Goal: Task Accomplishment & Management: Use online tool/utility

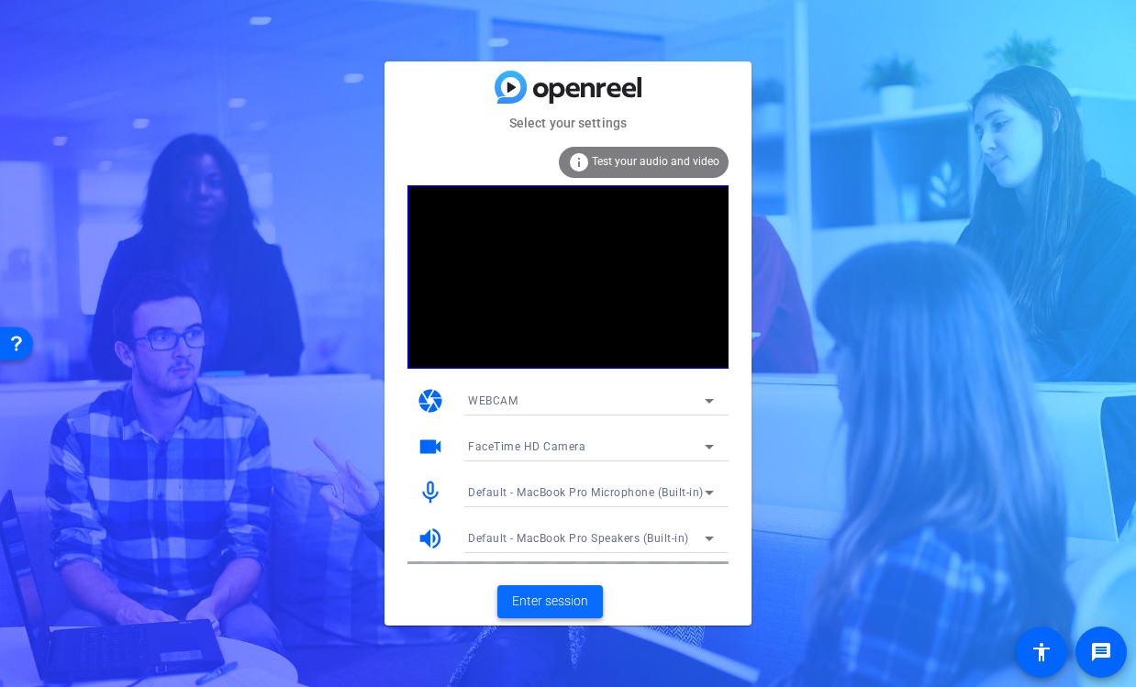
click at [548, 592] on span "Enter session" at bounding box center [550, 601] width 76 height 19
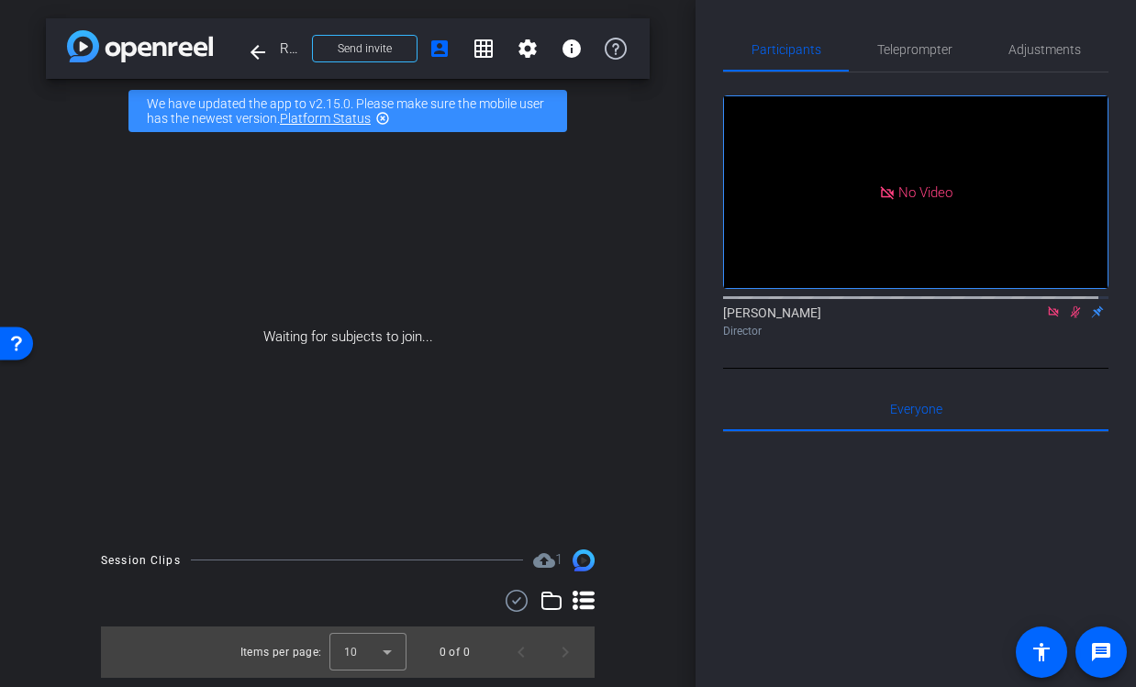
click at [1070, 318] on icon at bounding box center [1075, 312] width 10 height 12
click at [1048, 316] on icon at bounding box center [1053, 311] width 10 height 10
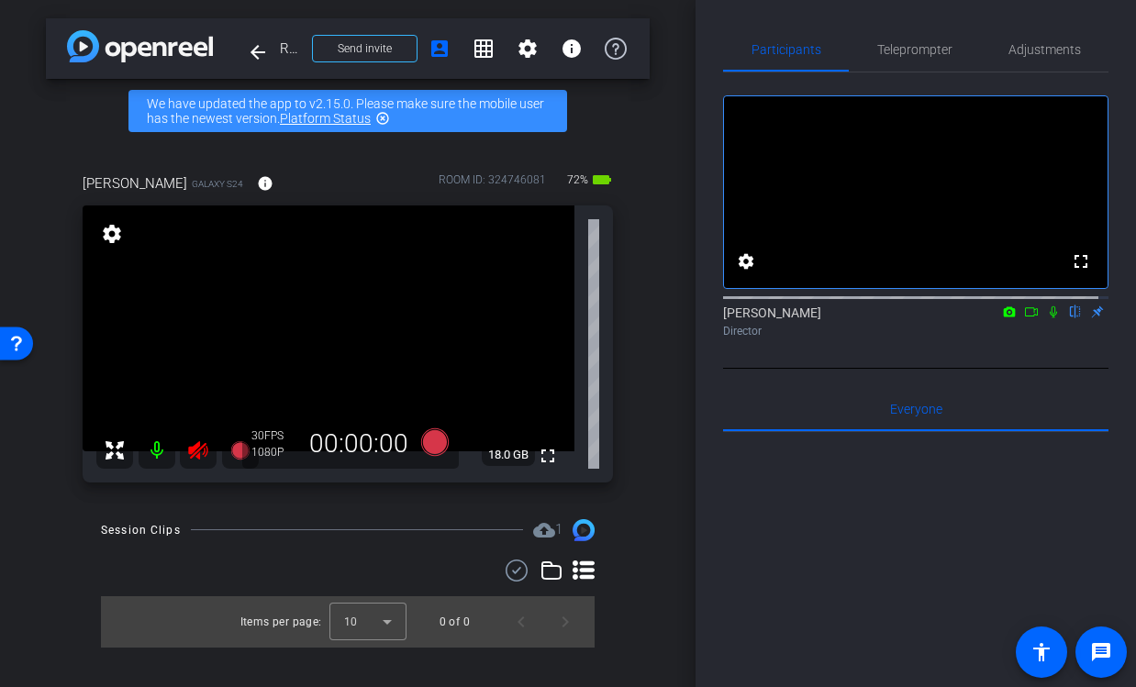
click at [200, 450] on icon at bounding box center [198, 450] width 22 height 22
click at [1010, 46] on span "Adjustments" at bounding box center [1044, 49] width 72 height 13
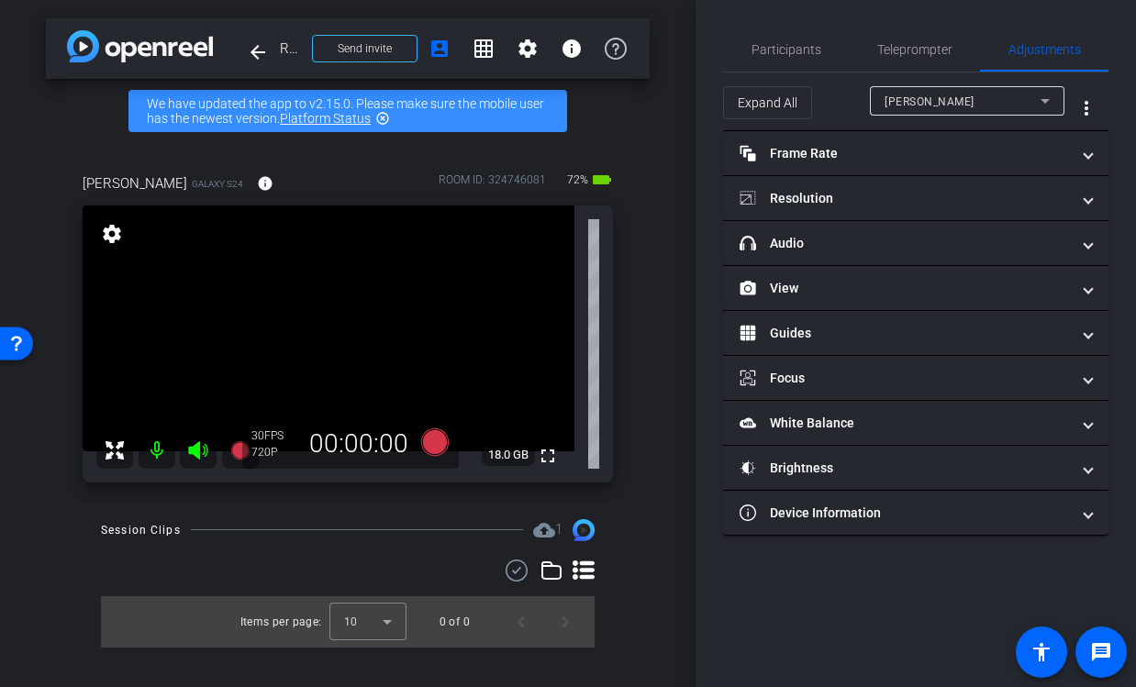
click at [969, 96] on div "[PERSON_NAME]" at bounding box center [962, 101] width 156 height 23
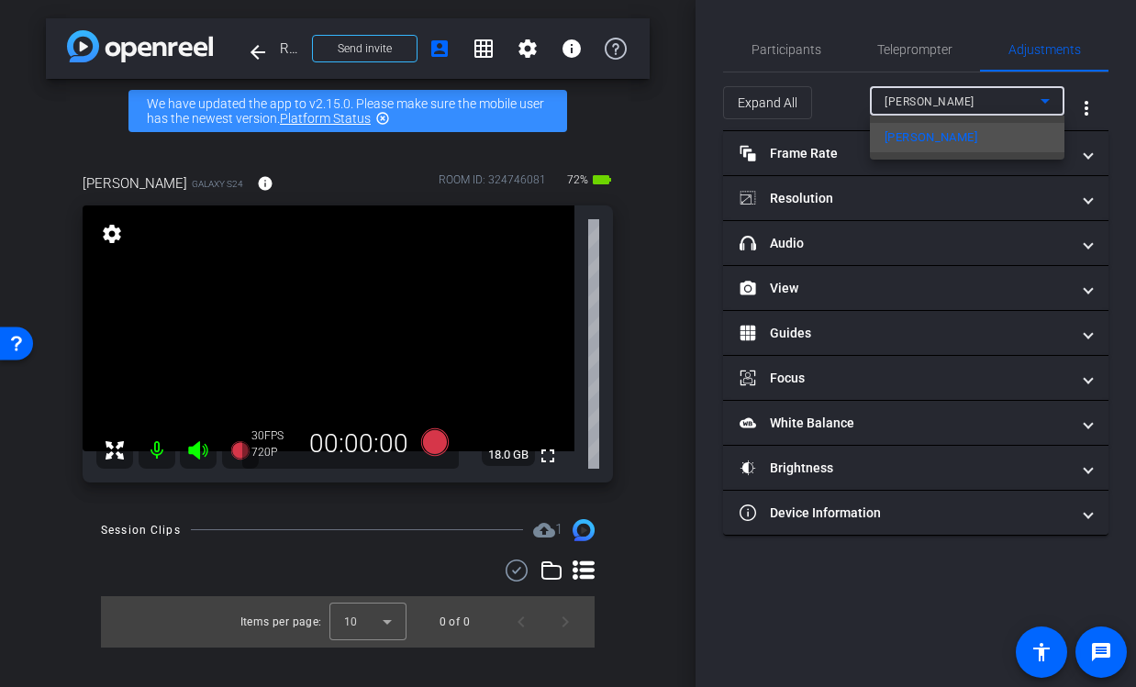
click at [968, 95] on div at bounding box center [568, 343] width 1136 height 687
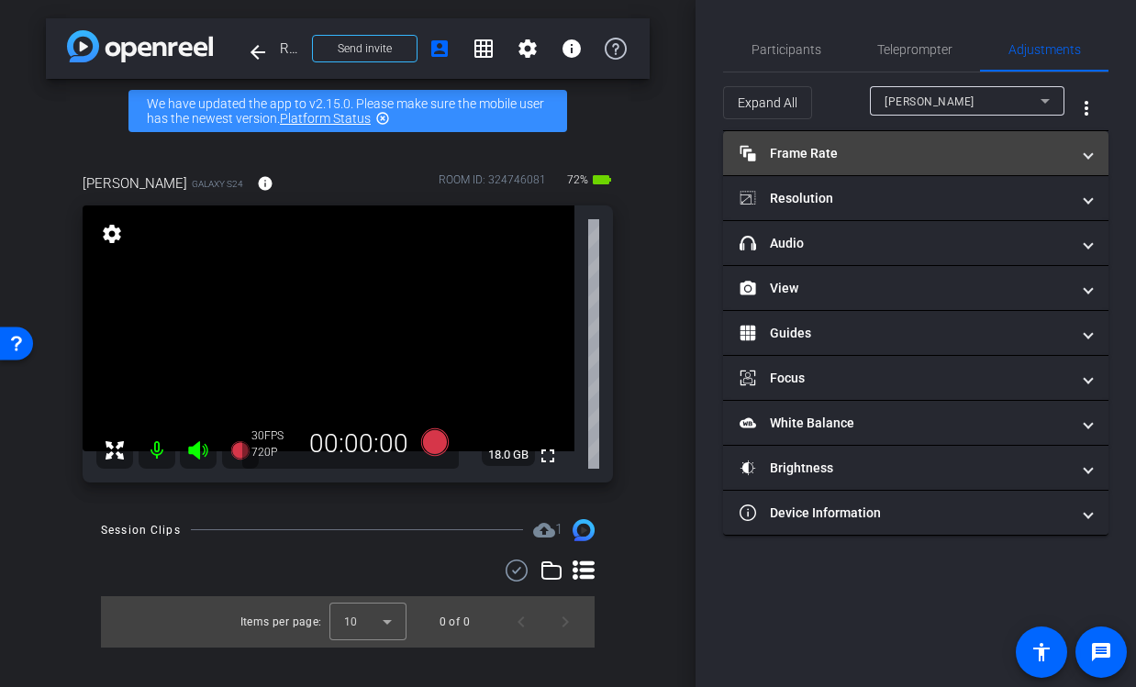
click at [887, 152] on mat-panel-title "Frame Rate Frame Rate" at bounding box center [904, 153] width 330 height 19
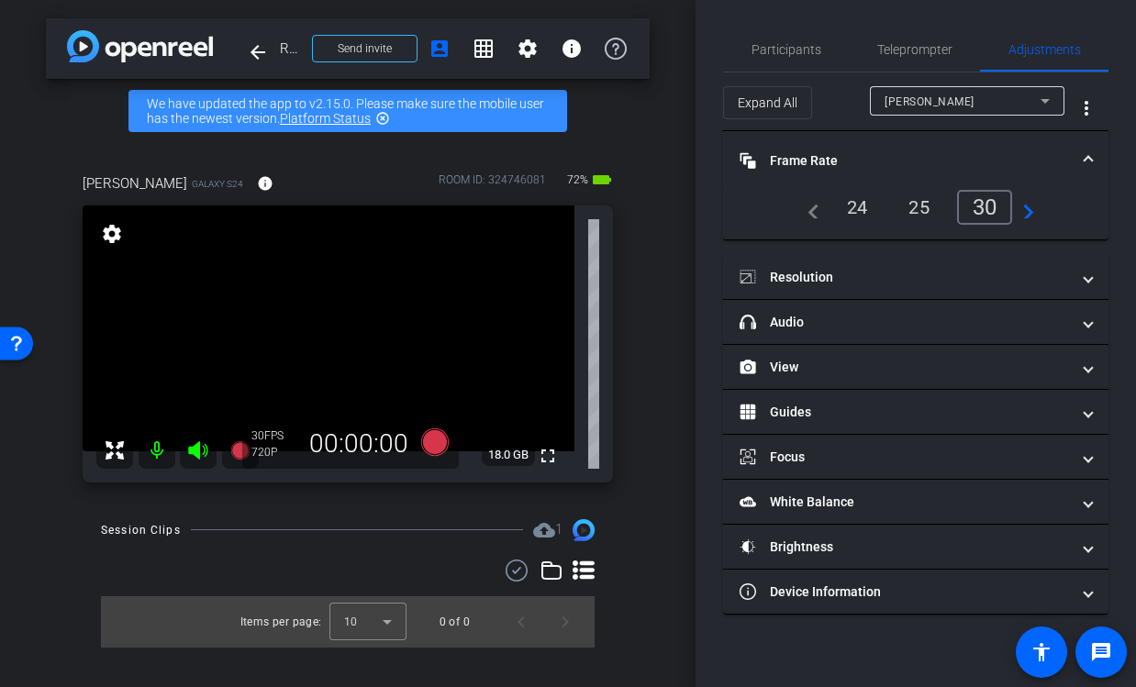
click at [854, 205] on div "24" at bounding box center [857, 207] width 49 height 31
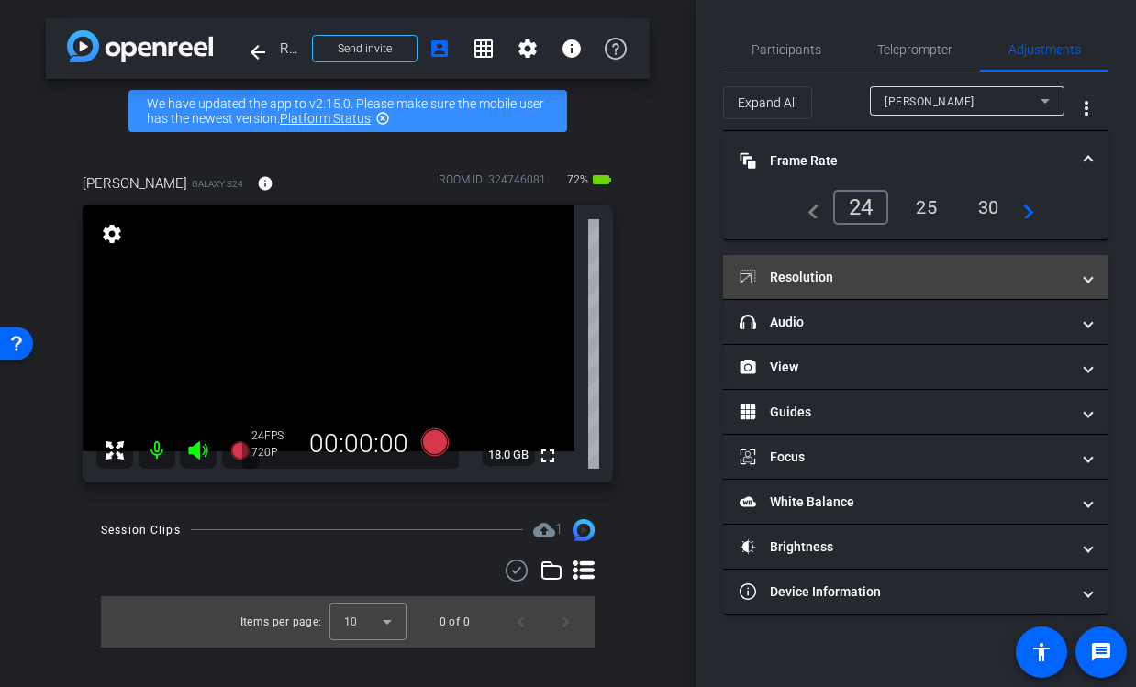
click at [840, 281] on mat-panel-title "Resolution" at bounding box center [904, 277] width 330 height 19
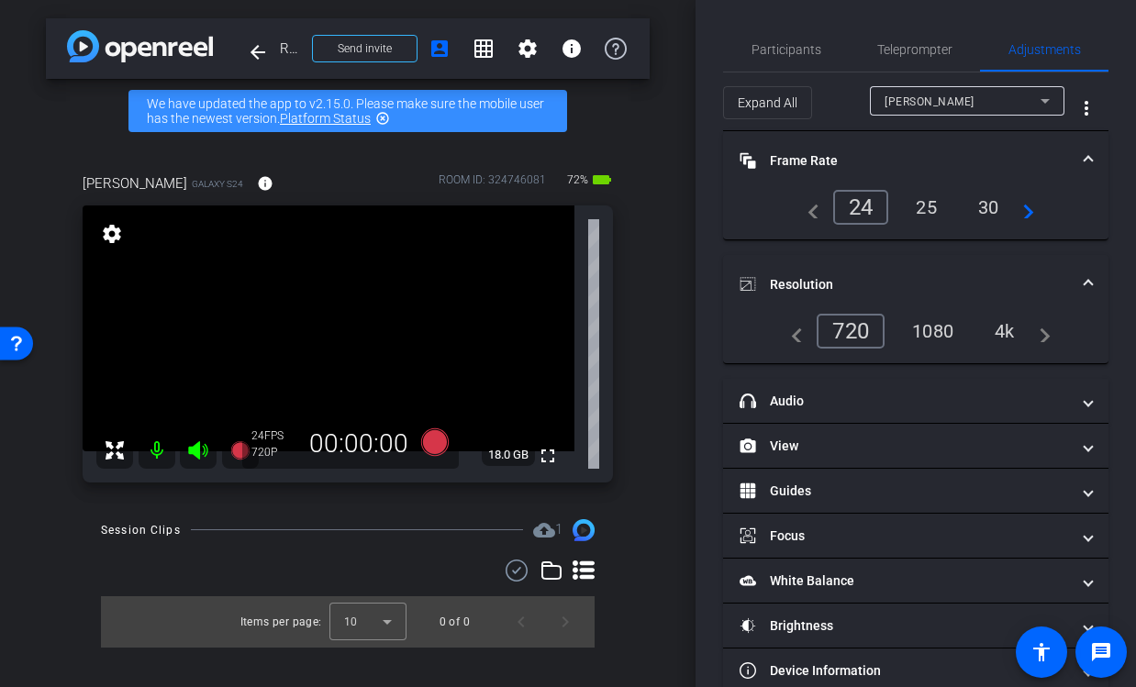
click at [927, 343] on div "1080" at bounding box center [932, 331] width 69 height 31
click at [424, 440] on icon at bounding box center [435, 441] width 28 height 28
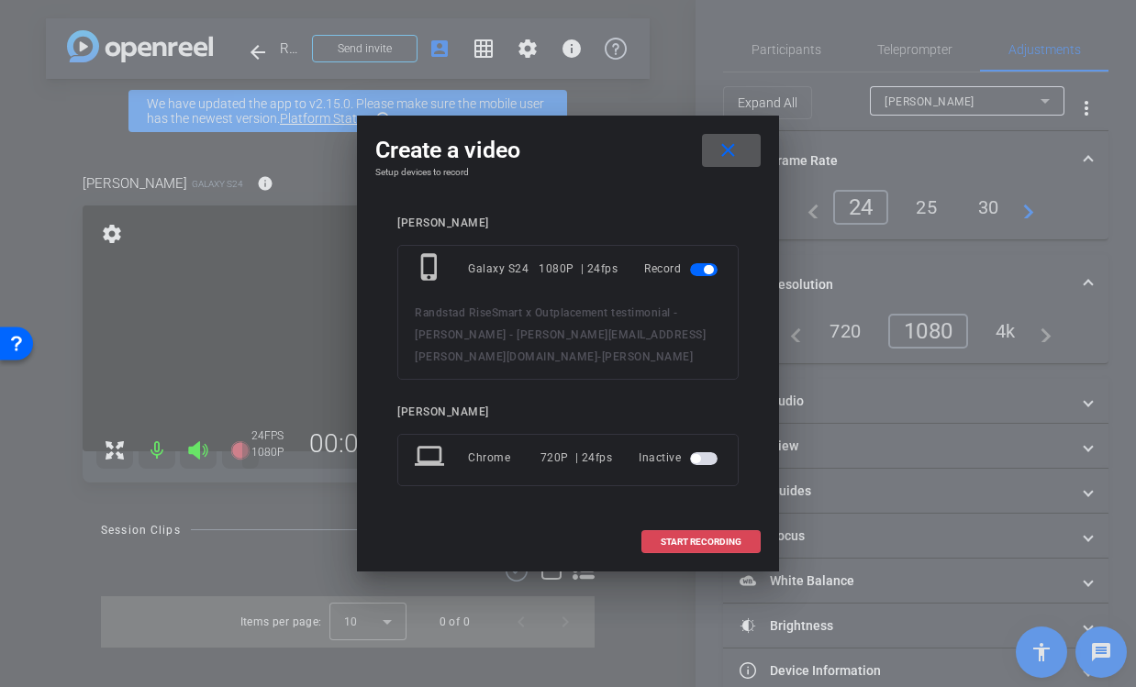
click at [684, 538] on span "START RECORDING" at bounding box center [700, 542] width 81 height 9
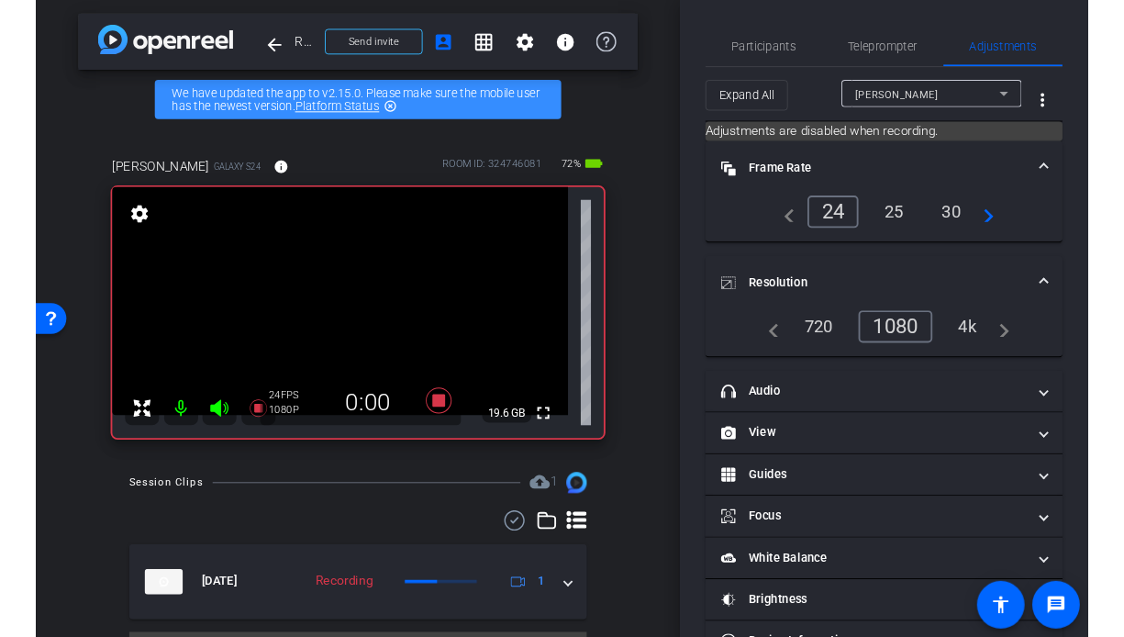
scroll to position [50, 0]
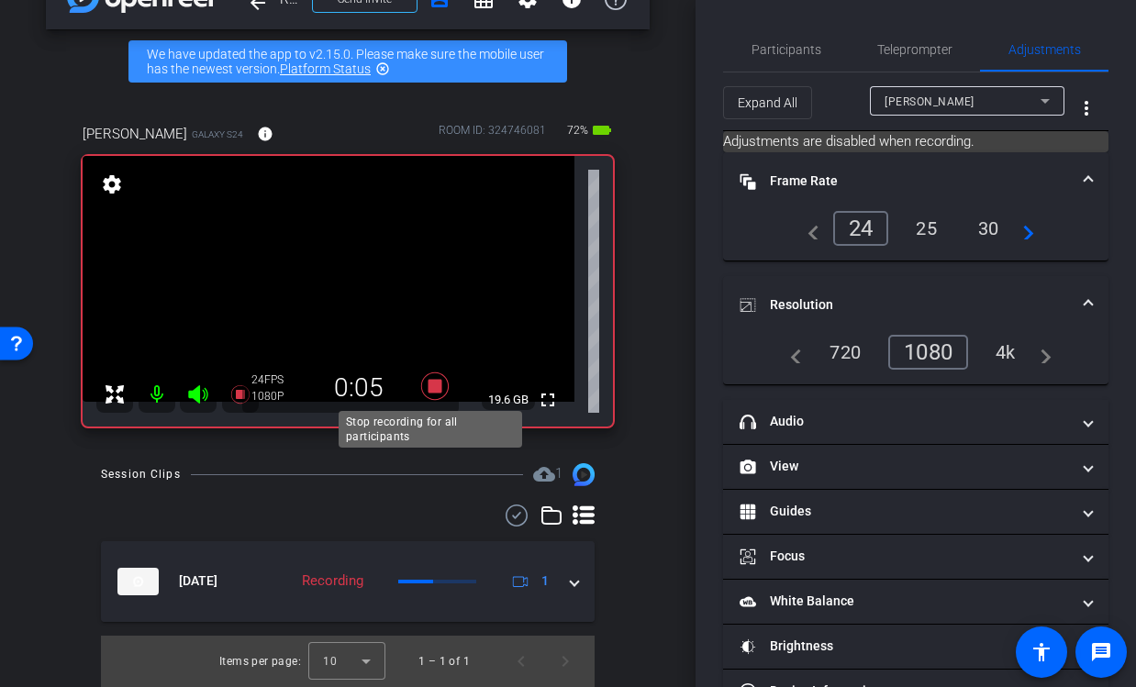
click at [433, 383] on icon at bounding box center [435, 386] width 28 height 28
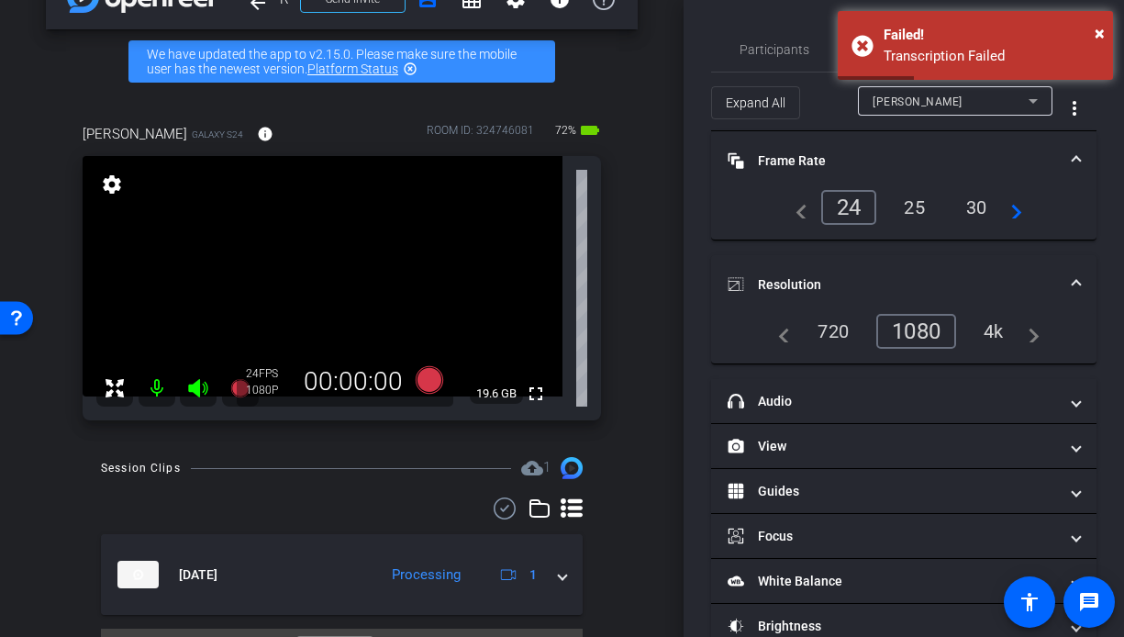
scroll to position [93, 0]
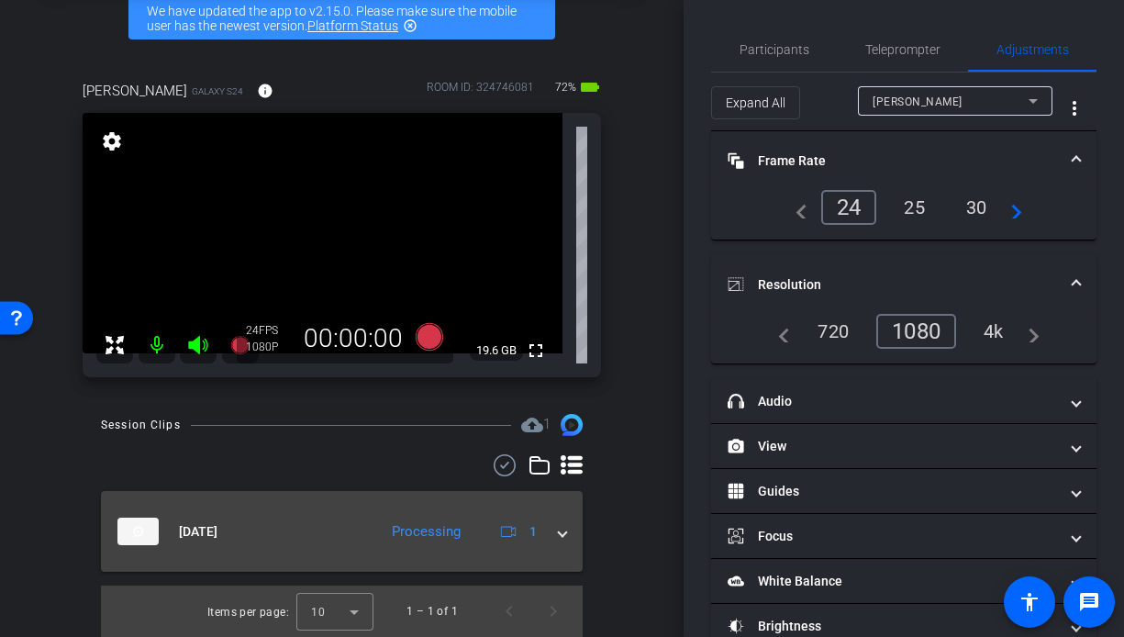
click at [557, 534] on mat-expansion-panel-header "[DATE] Processing 1" at bounding box center [342, 531] width 482 height 81
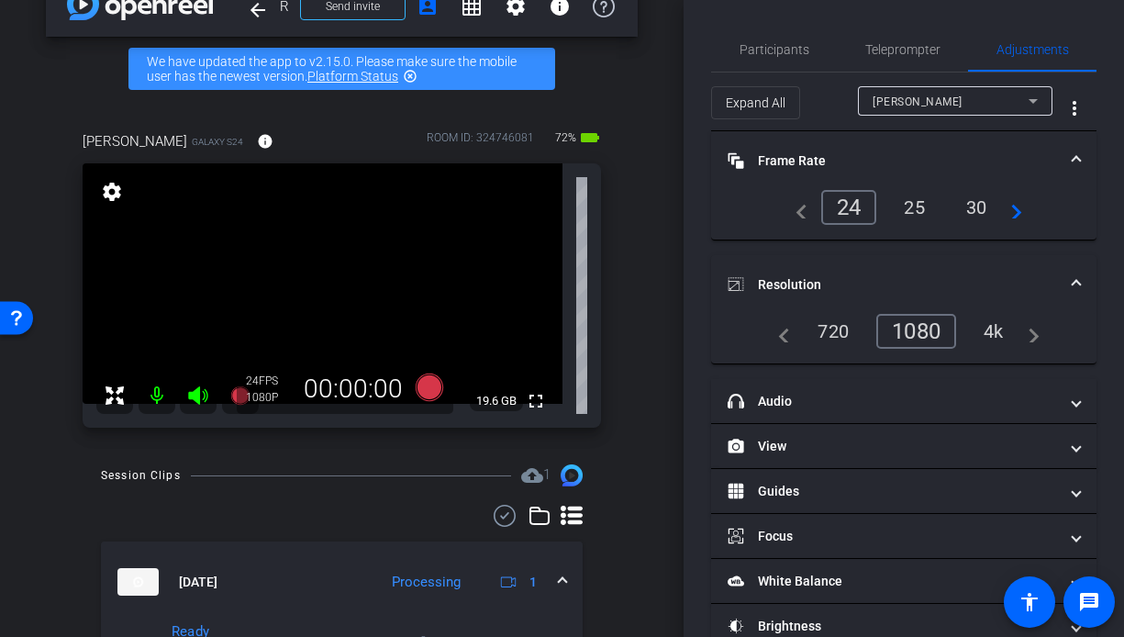
scroll to position [0, 0]
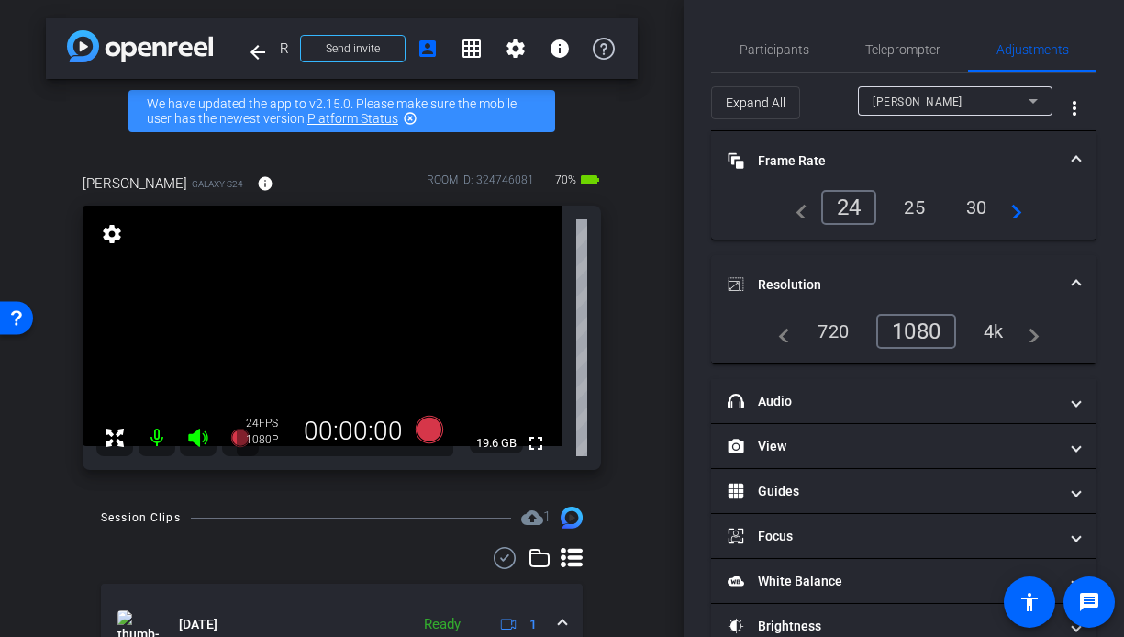
click at [649, 415] on div "arrow_back Randstad RiseSmart x Outplacement testimonial - [PERSON_NAME] - [PER…" at bounding box center [341, 318] width 683 height 637
click at [429, 433] on icon at bounding box center [429, 430] width 28 height 28
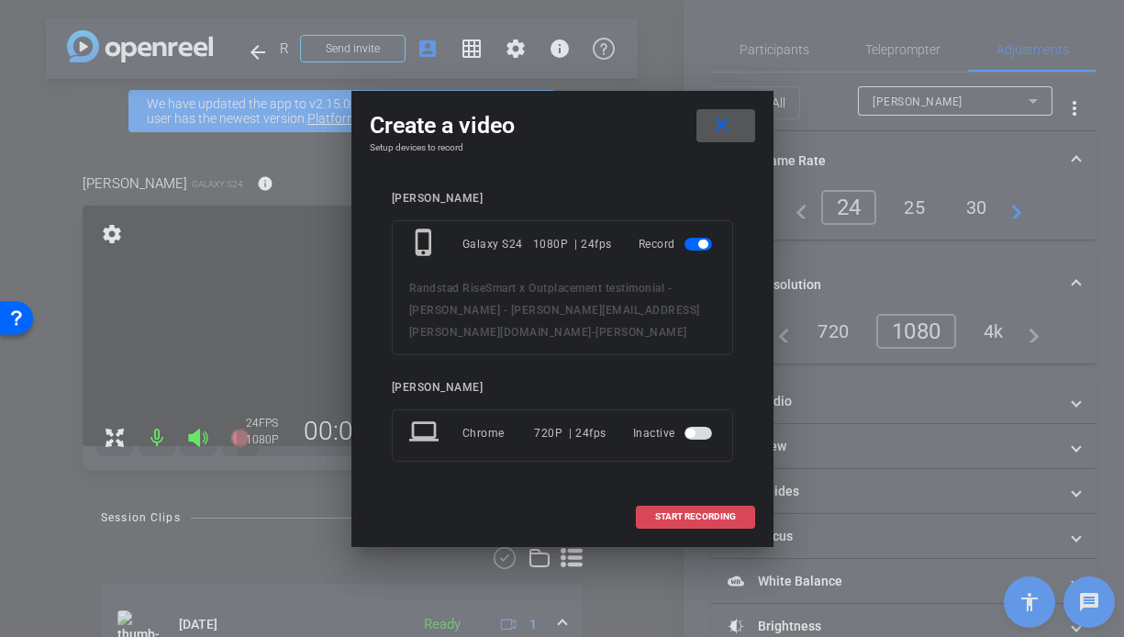
click at [682, 512] on span "START RECORDING" at bounding box center [695, 516] width 81 height 9
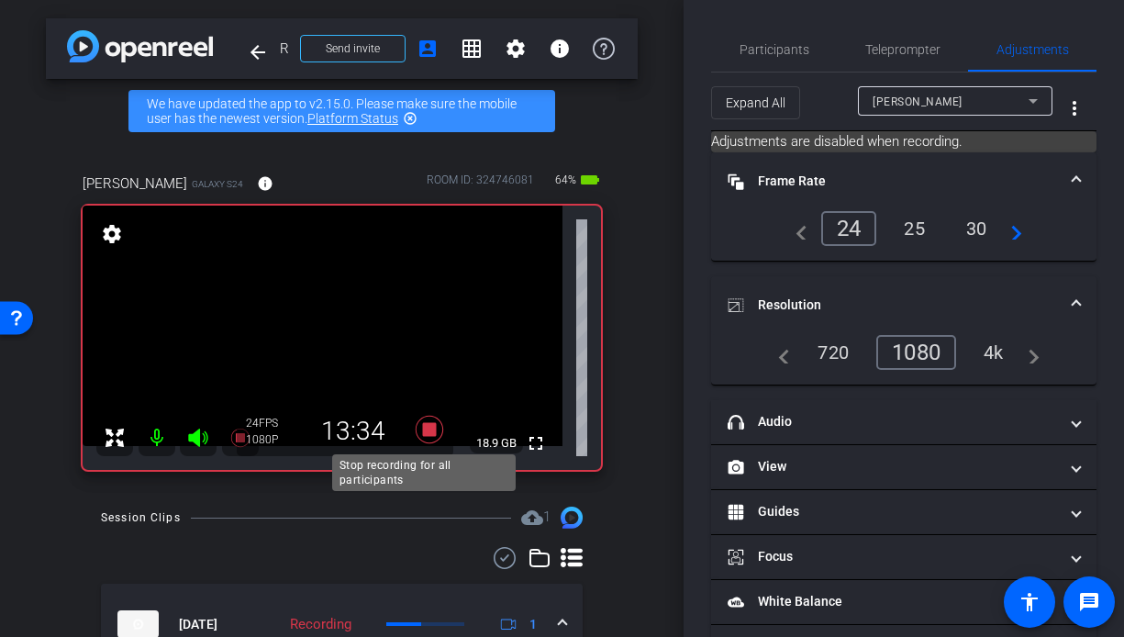
click at [419, 426] on icon at bounding box center [429, 430] width 28 height 28
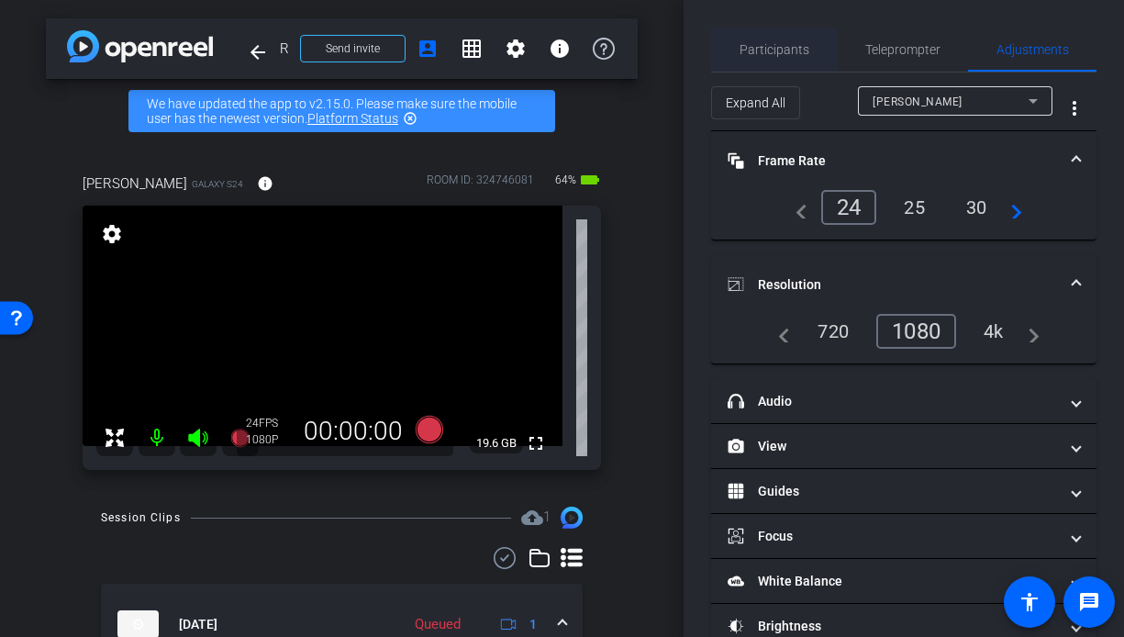
click at [777, 47] on span "Participants" at bounding box center [774, 49] width 70 height 13
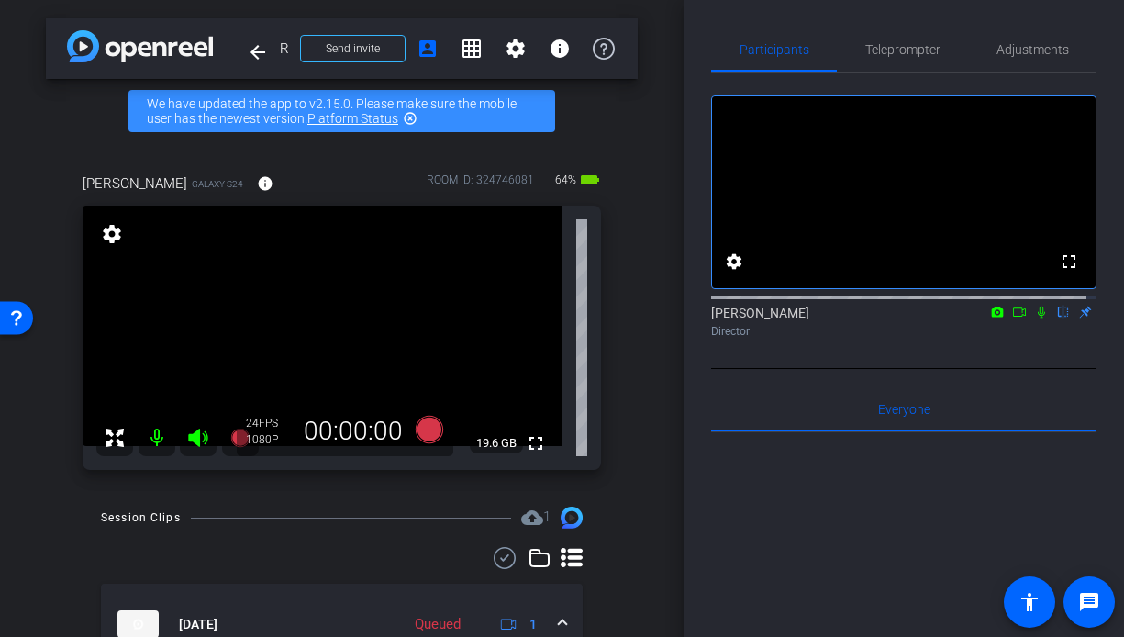
scroll to position [149, 0]
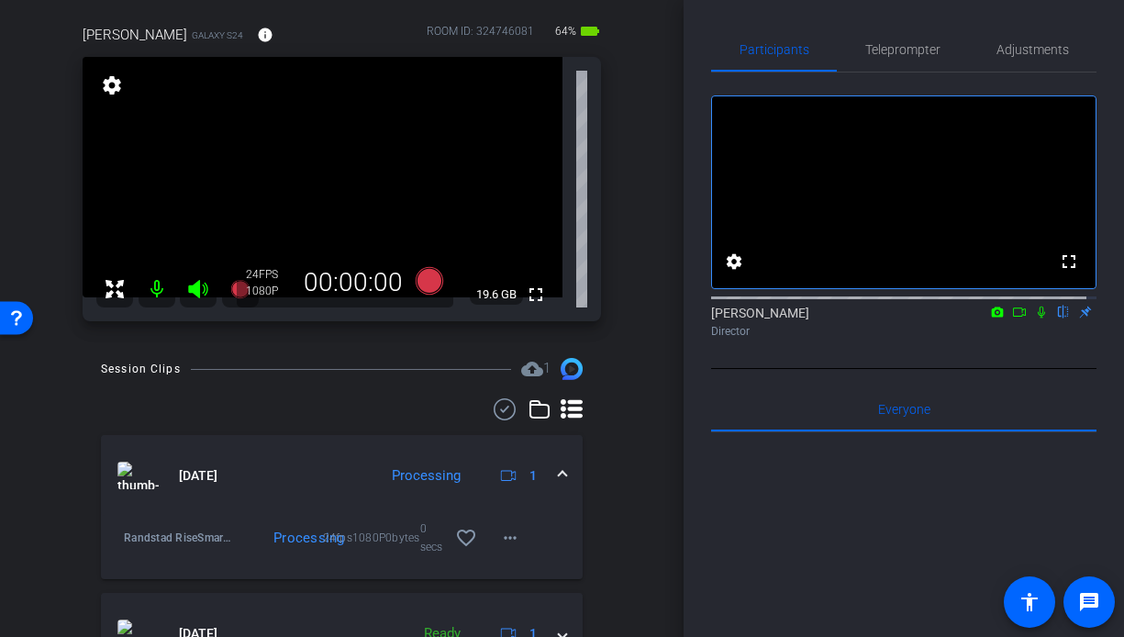
click at [657, 485] on div "arrow_back Randstad RiseSmart x Outplacement testimonial - [PERSON_NAME] - [PER…" at bounding box center [341, 169] width 683 height 637
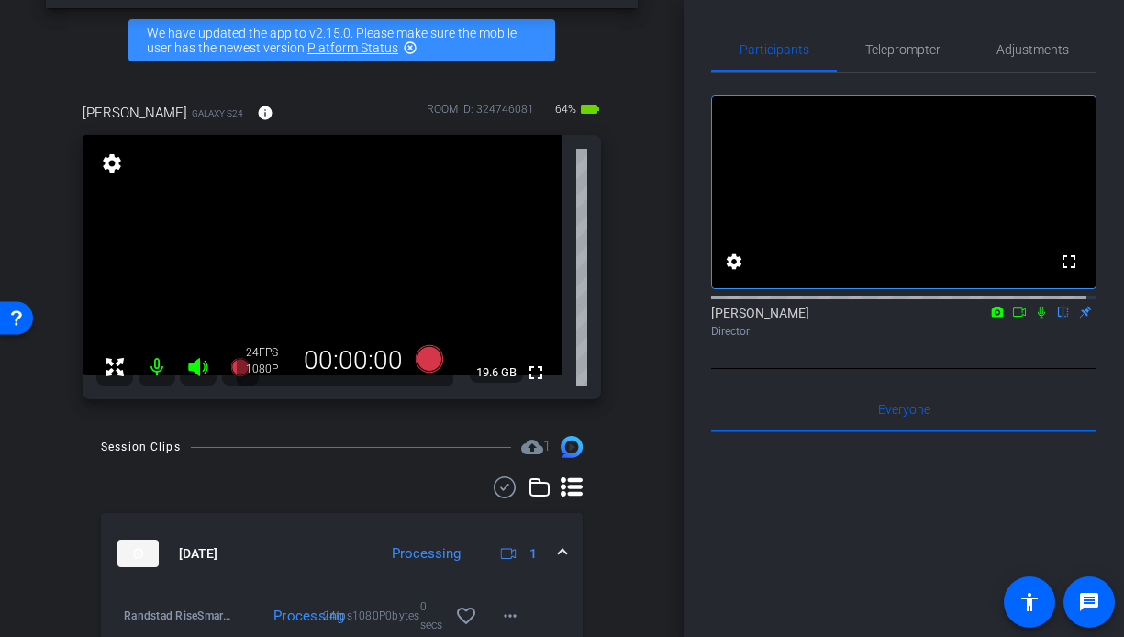
scroll to position [39, 0]
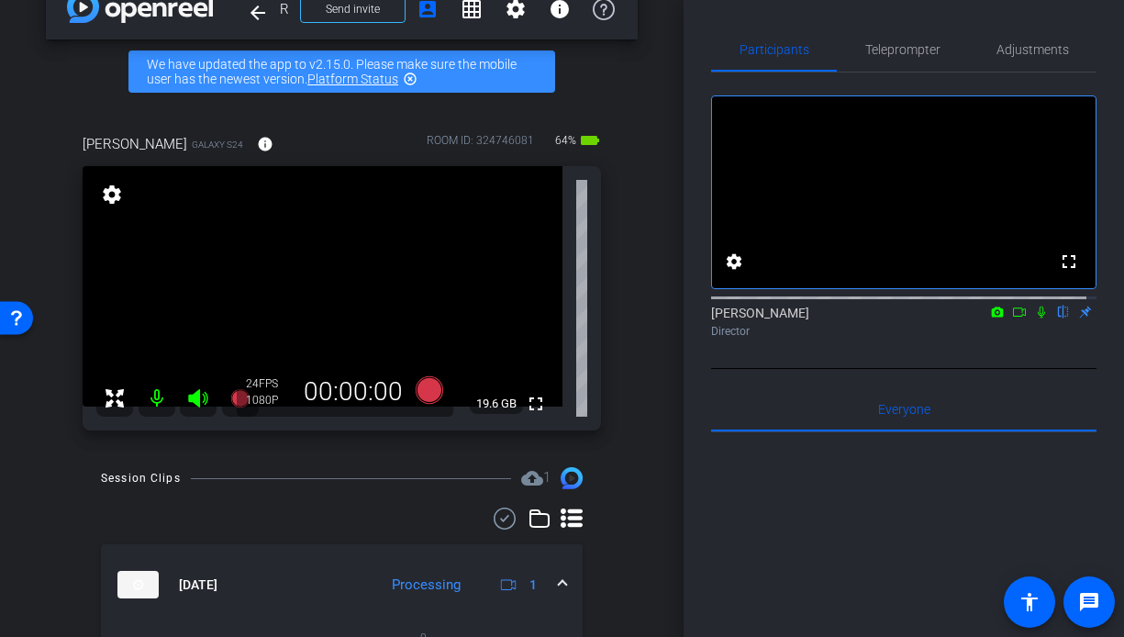
click at [1034, 318] on icon at bounding box center [1041, 311] width 15 height 13
click at [1012, 318] on icon at bounding box center [1019, 311] width 15 height 13
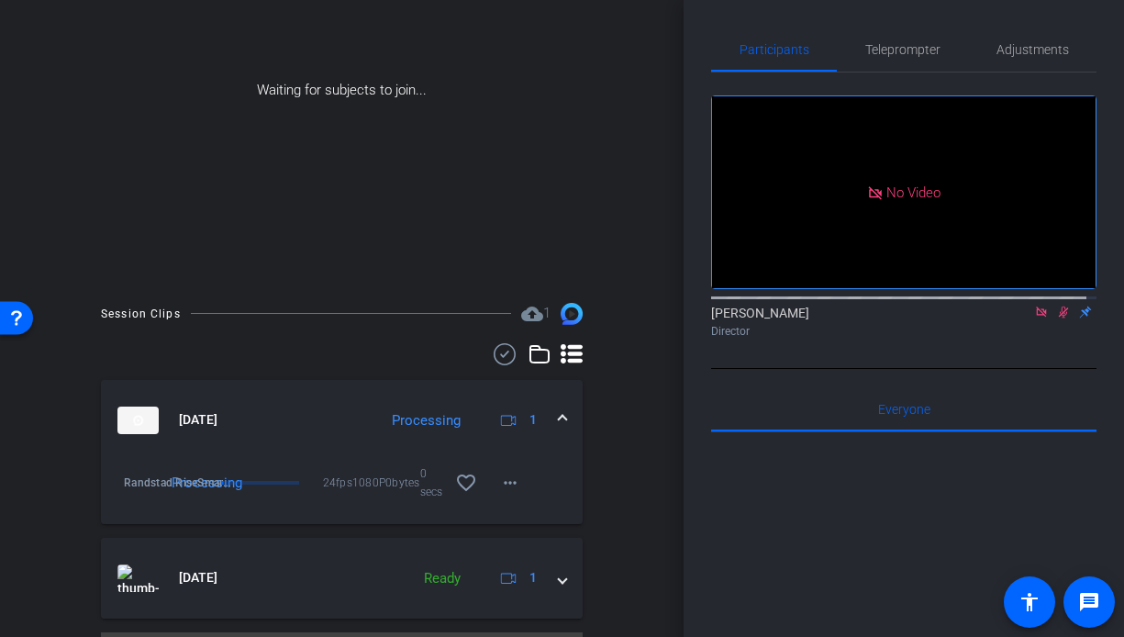
scroll to position [290, 0]
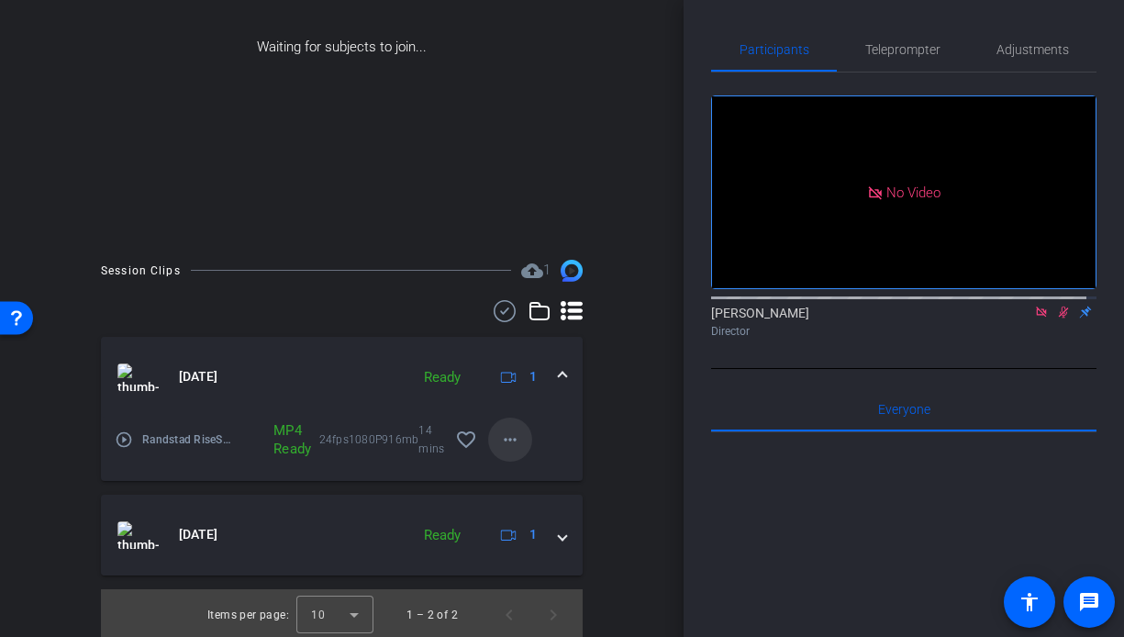
click at [506, 434] on mat-icon "more_horiz" at bounding box center [510, 439] width 22 height 22
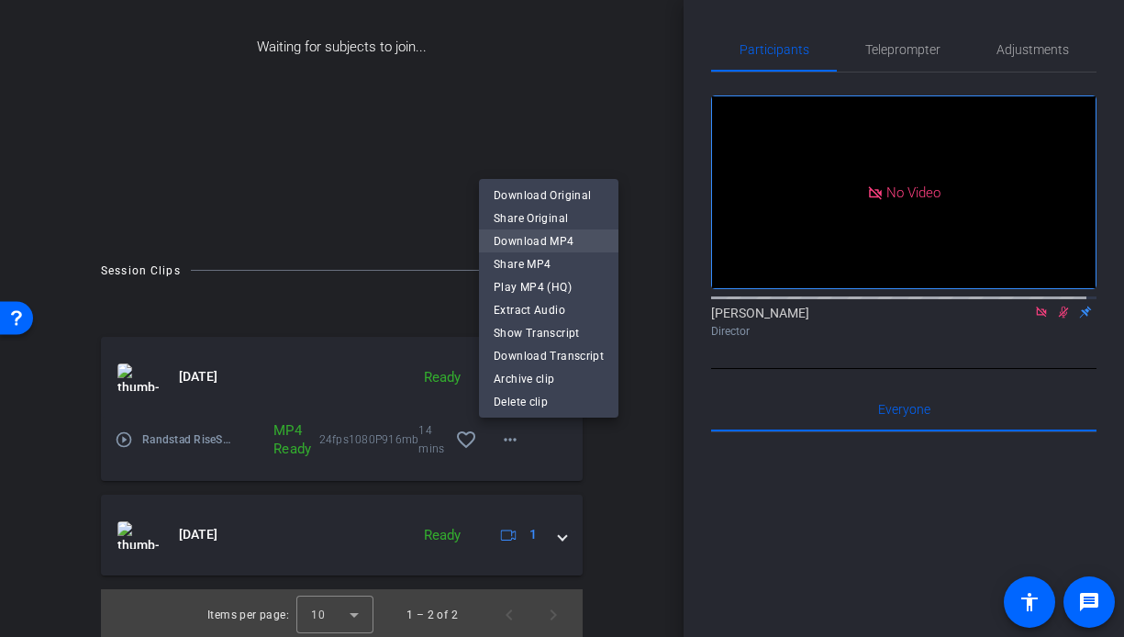
click at [563, 240] on span "Download MP4" at bounding box center [549, 241] width 110 height 22
